Goal: Task Accomplishment & Management: Manage account settings

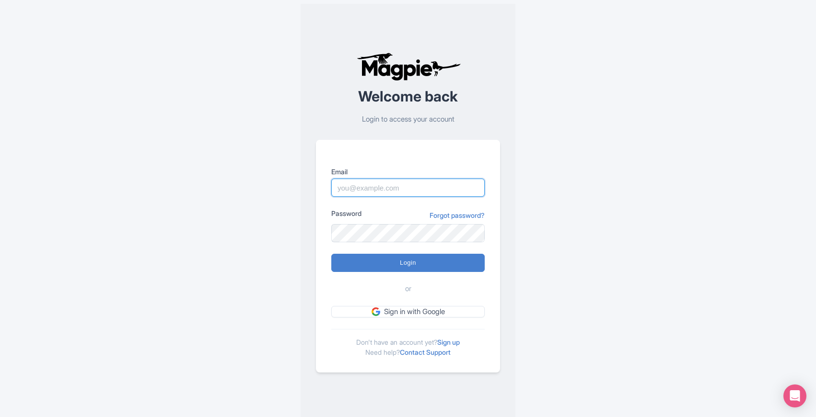
click at [353, 188] on input "Email" at bounding box center [407, 188] width 153 height 18
type input "[EMAIL_ADDRESS][DOMAIN_NAME]"
click at [441, 186] on input "[EMAIL_ADDRESS][DOMAIN_NAME]" at bounding box center [407, 188] width 153 height 18
click at [441, 186] on input "abtransfers@abtransfers.mx" at bounding box center [407, 188] width 153 height 18
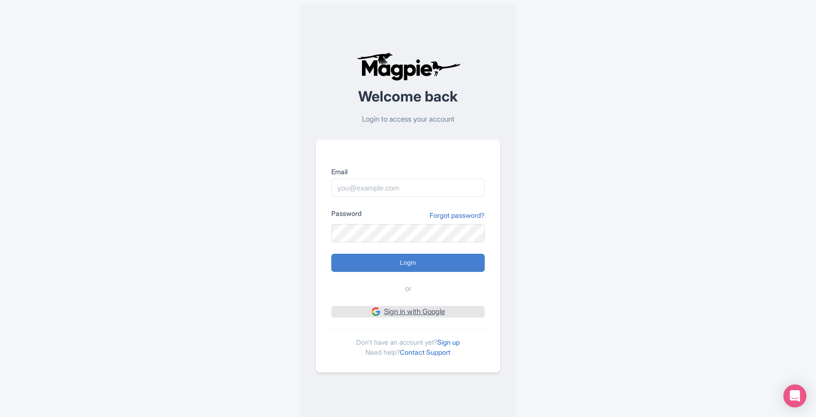
click at [417, 310] on link "Sign in with Google" at bounding box center [407, 312] width 153 height 12
click at [405, 311] on link "Sign in with Google" at bounding box center [407, 312] width 153 height 12
click at [385, 190] on input "Email" at bounding box center [407, 188] width 153 height 18
type input "[EMAIL_ADDRESS][DOMAIN_NAME]"
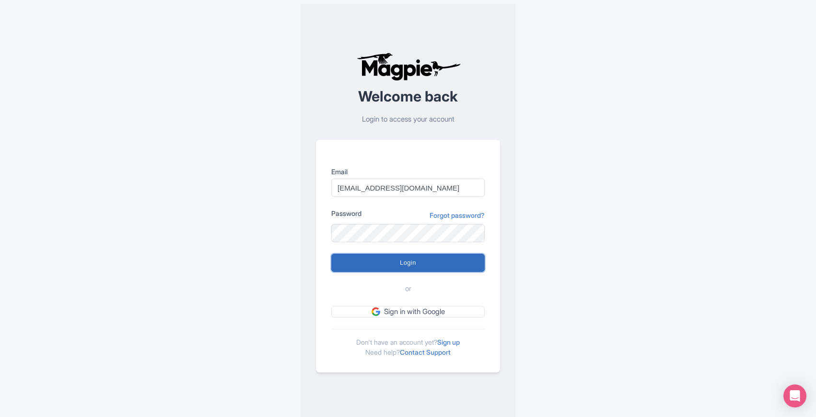
click at [407, 262] on input "Login" at bounding box center [407, 263] width 153 height 18
type input "Logging in..."
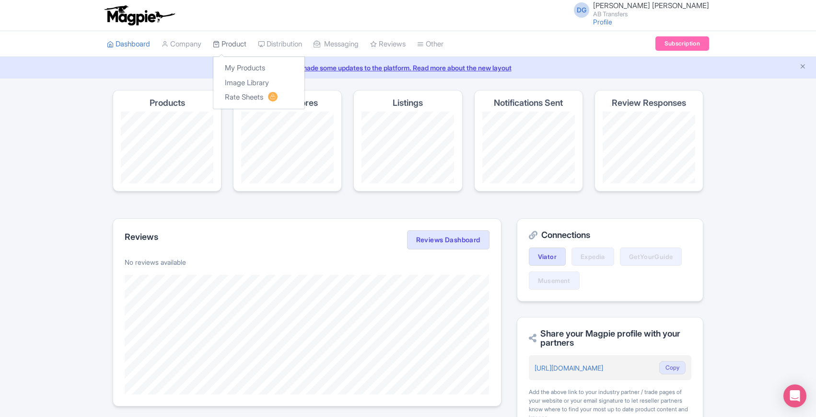
click at [228, 43] on link "Product" at bounding box center [230, 44] width 34 height 26
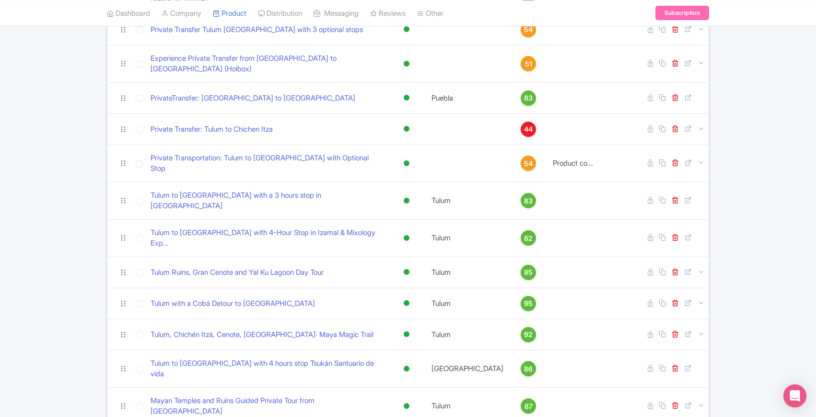
scroll to position [581, 0]
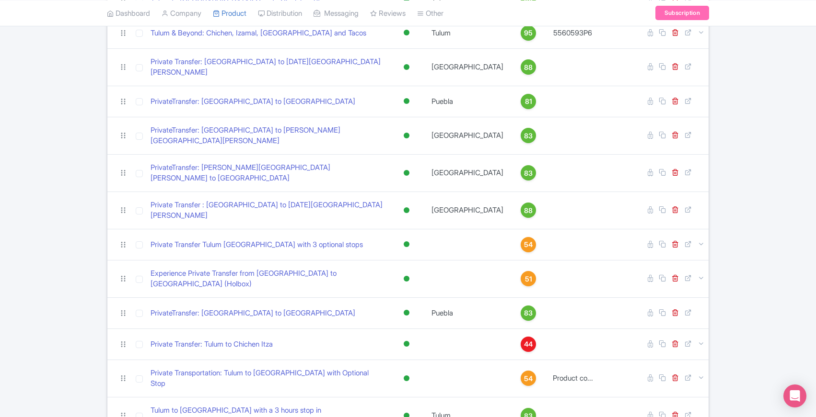
scroll to position [313, 0]
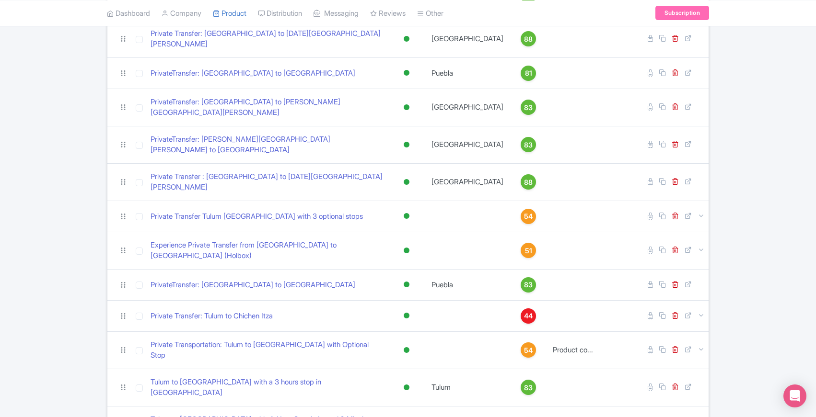
click at [68, 313] on div "Search Bulk Actions Delete Add to Collection Share Products Add to Collection C…" at bounding box center [408, 241] width 816 height 929
click at [68, 374] on div "Search Bulk Actions Delete Add to Collection Share Products Add to Collection C…" at bounding box center [408, 241] width 816 height 929
click at [63, 412] on div "Search Bulk Actions Delete Add to Collection Share Products Add to Collection C…" at bounding box center [408, 241] width 816 height 929
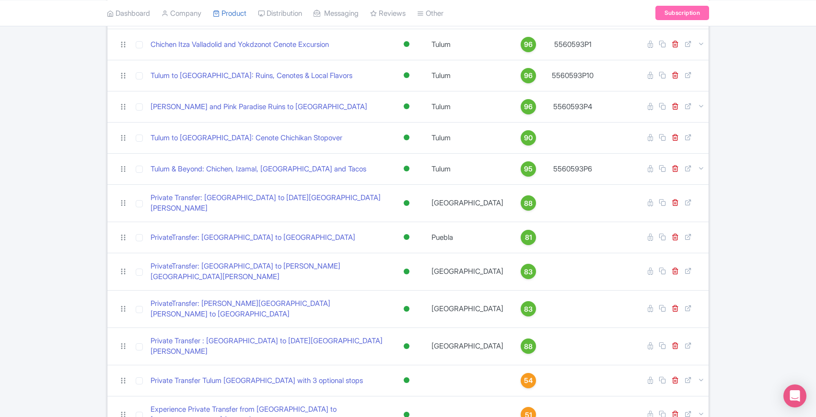
scroll to position [0, 0]
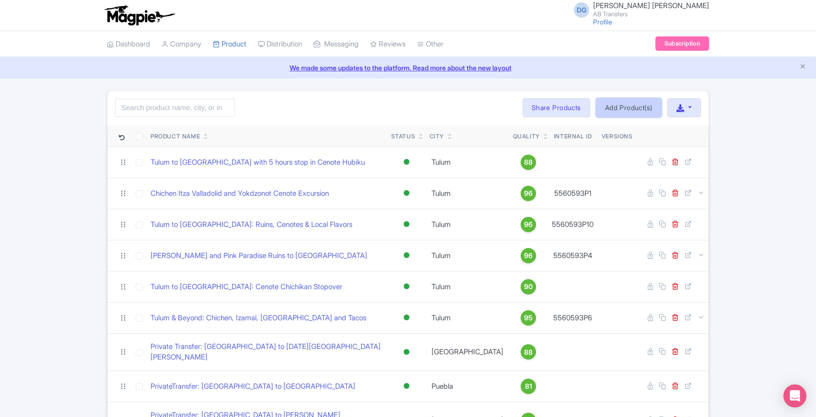
click at [610, 106] on link "Add Product(s)" at bounding box center [629, 107] width 66 height 19
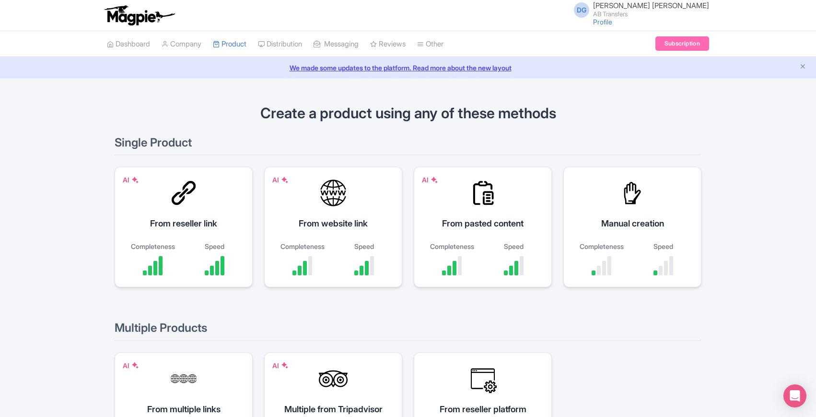
click at [68, 339] on div "Create a product using any of these methods Single Product AI From reseller lin…" at bounding box center [408, 295] width 816 height 410
click at [805, 69] on icon "Close announcement" at bounding box center [802, 66] width 7 height 7
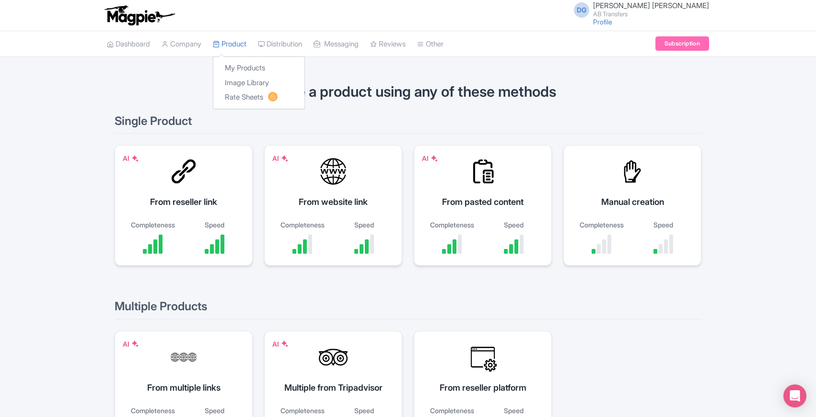
click at [222, 57] on div "My Products Image Library Rate Sheets" at bounding box center [259, 83] width 92 height 53
click at [240, 46] on link "Product" at bounding box center [230, 44] width 34 height 26
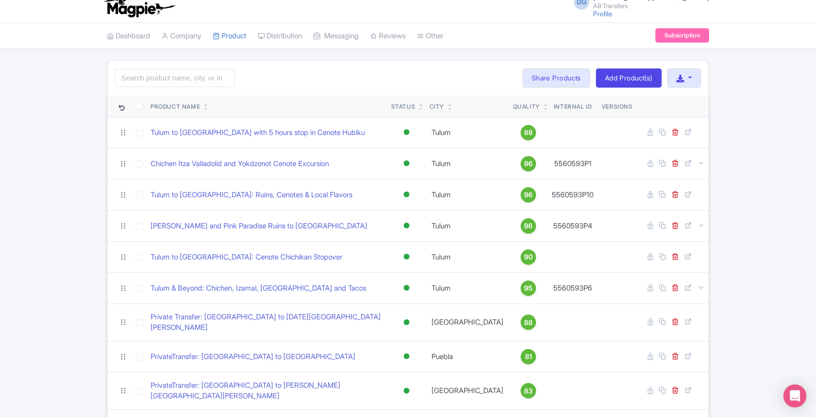
scroll to position [4, 0]
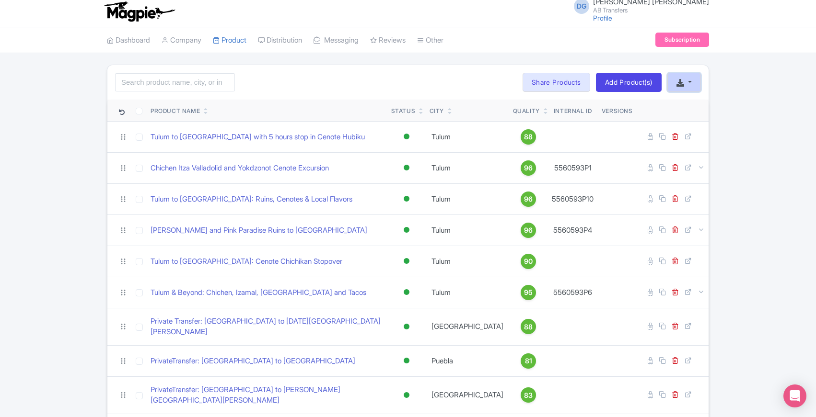
click at [693, 79] on button "button" at bounding box center [684, 82] width 34 height 19
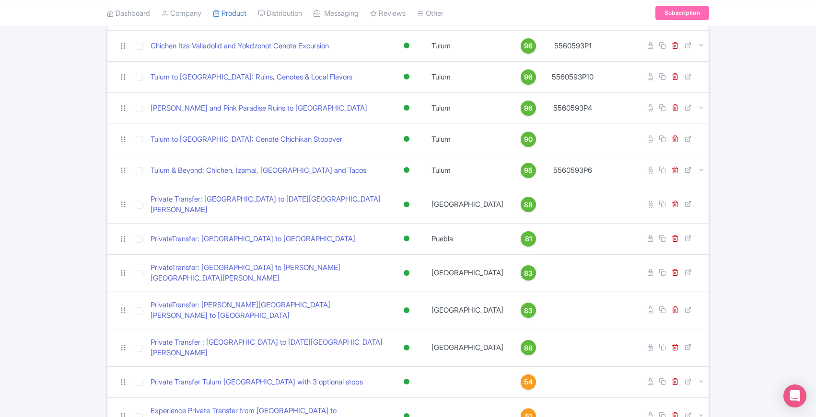
scroll to position [559, 0]
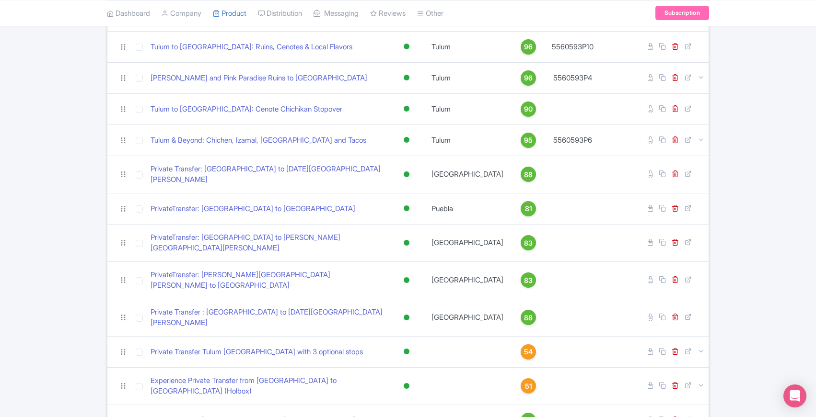
scroll to position [0, 0]
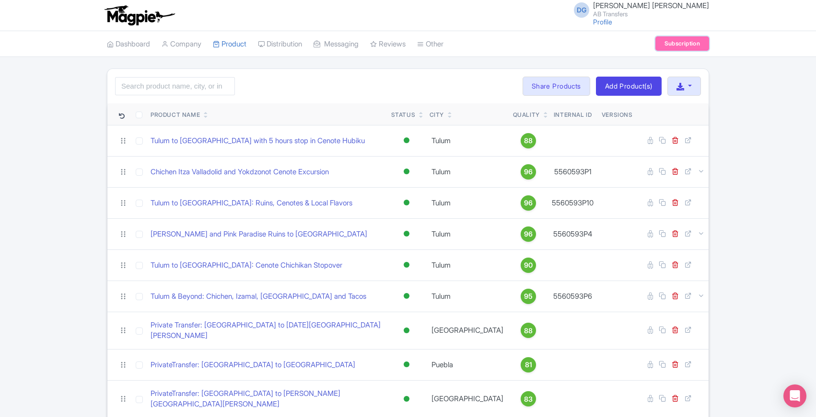
click at [664, 43] on link "Subscription" at bounding box center [682, 43] width 54 height 14
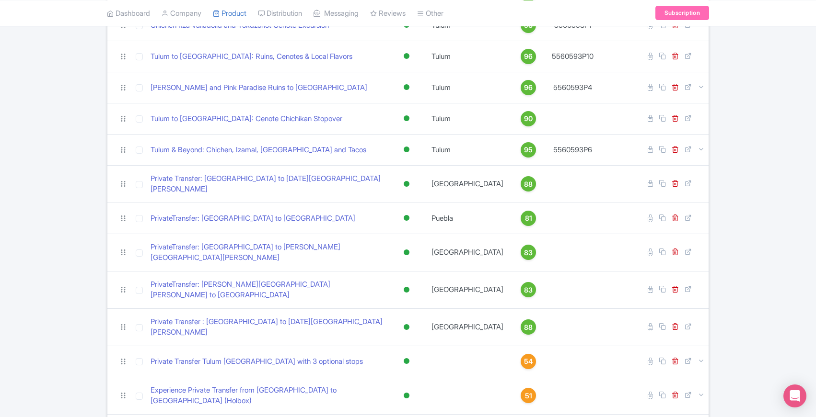
scroll to position [434, 0]
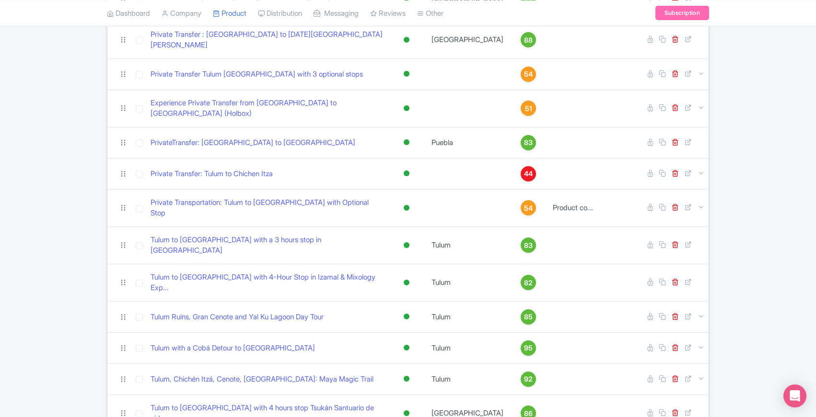
click at [58, 414] on div "Search Bulk Actions Delete Add to Collection Share Products Add to Collection C…" at bounding box center [408, 98] width 816 height 929
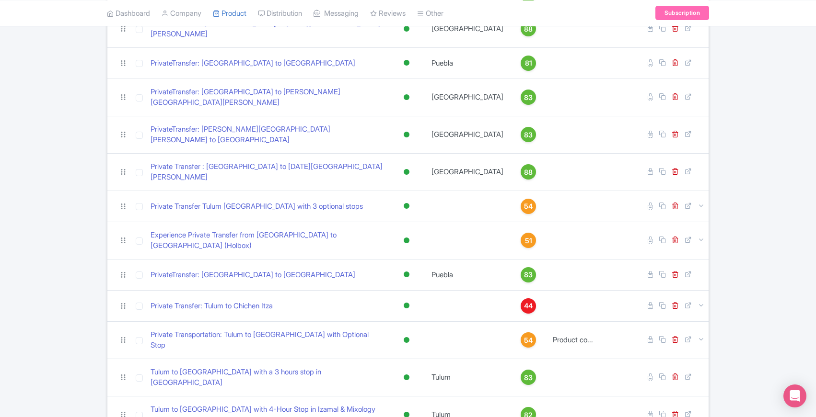
scroll to position [0, 0]
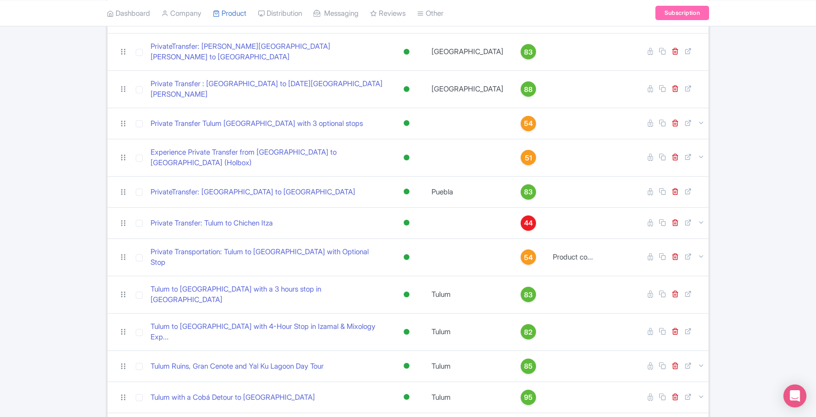
scroll to position [559, 0]
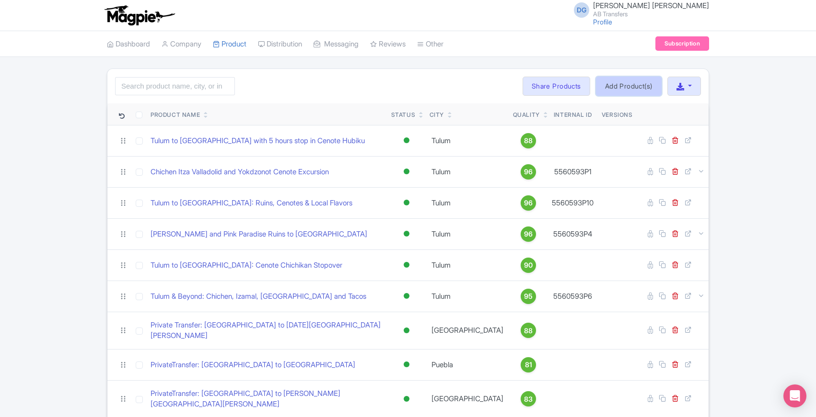
click at [630, 88] on link "Add Product(s)" at bounding box center [629, 86] width 66 height 19
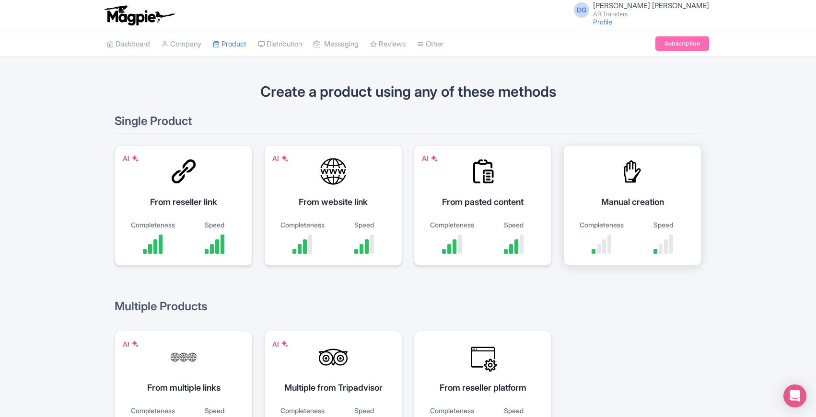
click at [632, 174] on div at bounding box center [632, 171] width 29 height 29
